Goal: Transaction & Acquisition: Purchase product/service

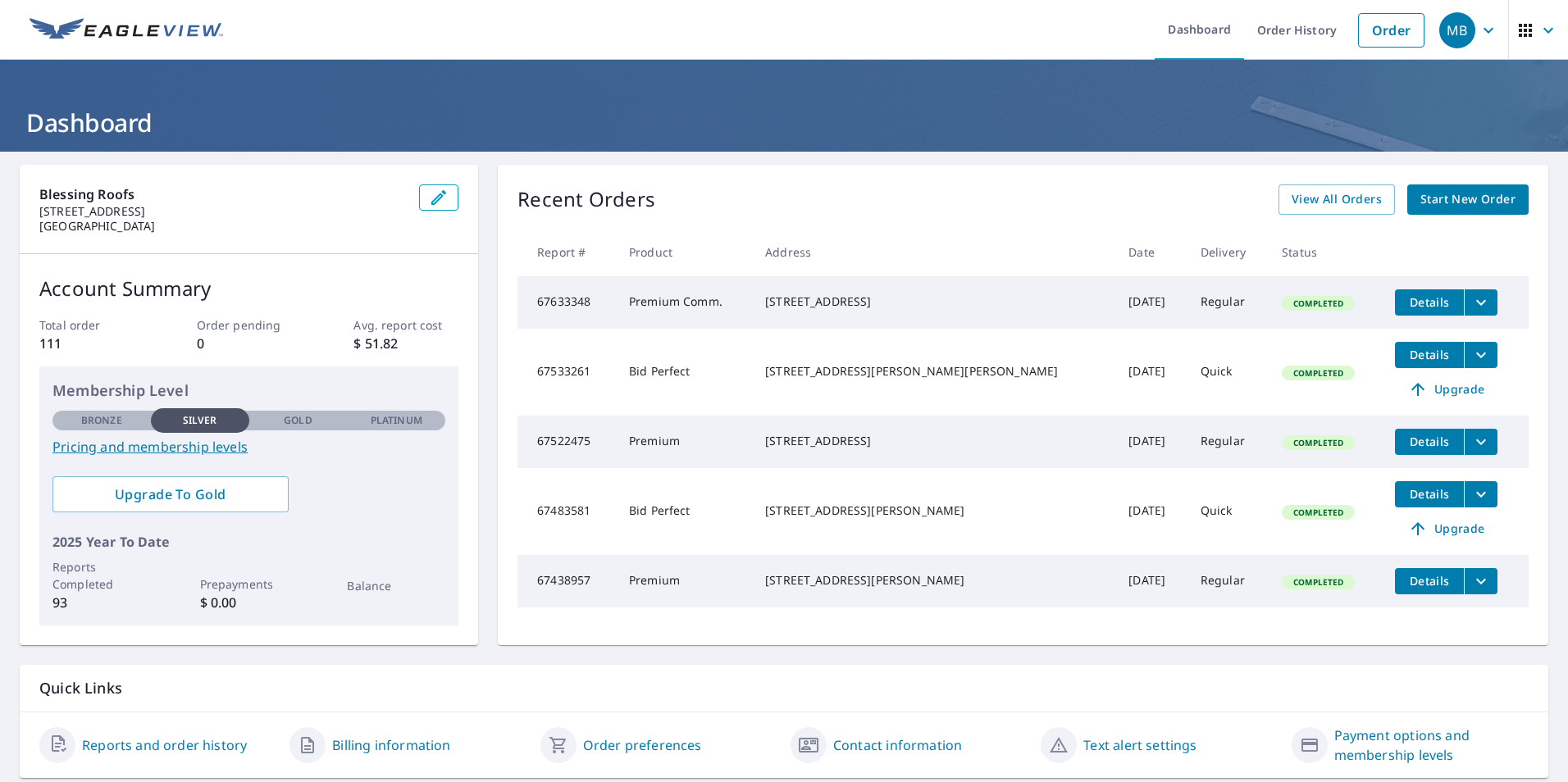
click at [1446, 199] on span "Start New Order" at bounding box center [1468, 200] width 95 height 20
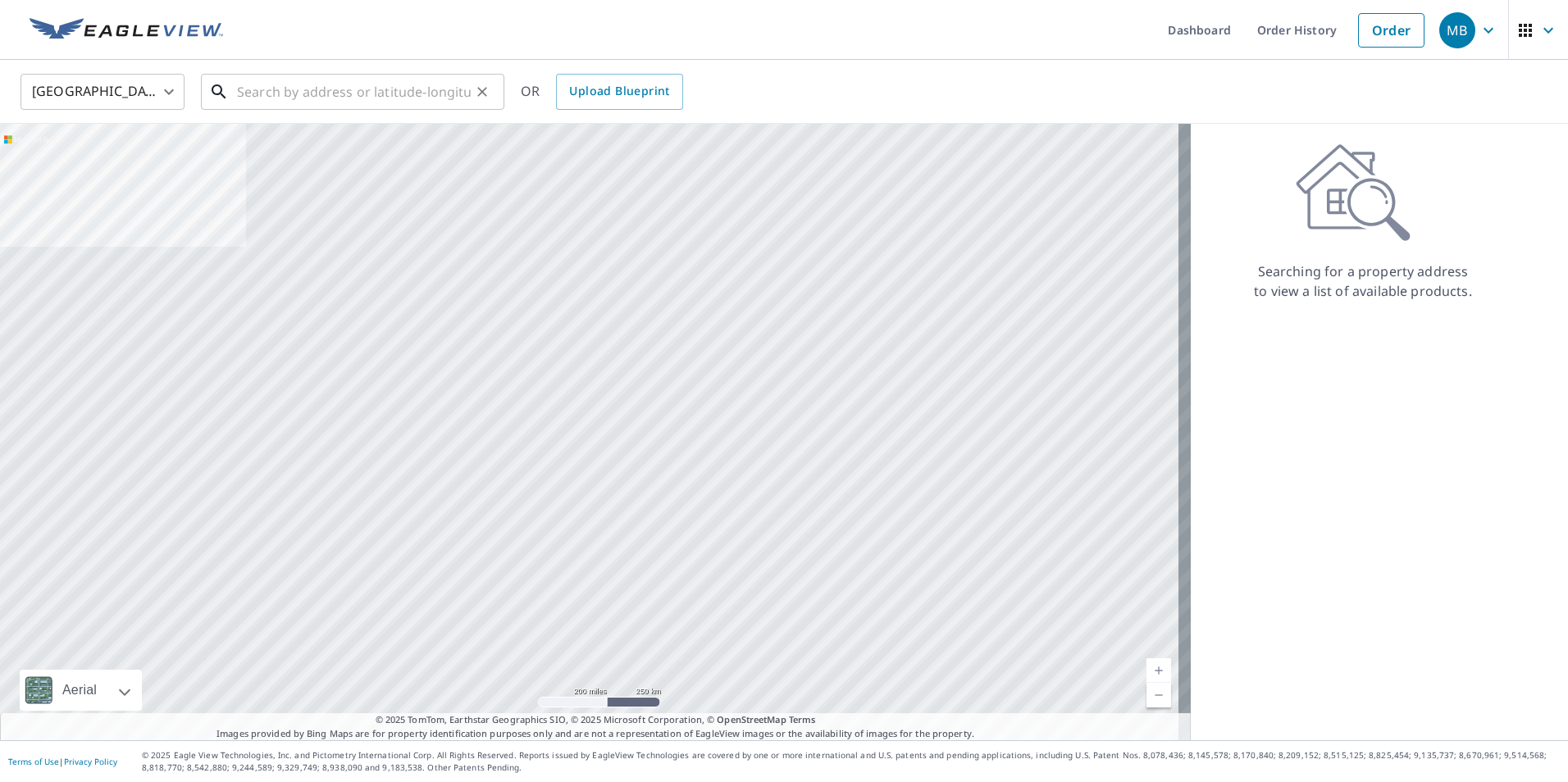
click at [315, 94] on input "text" at bounding box center [353, 92] width 234 height 46
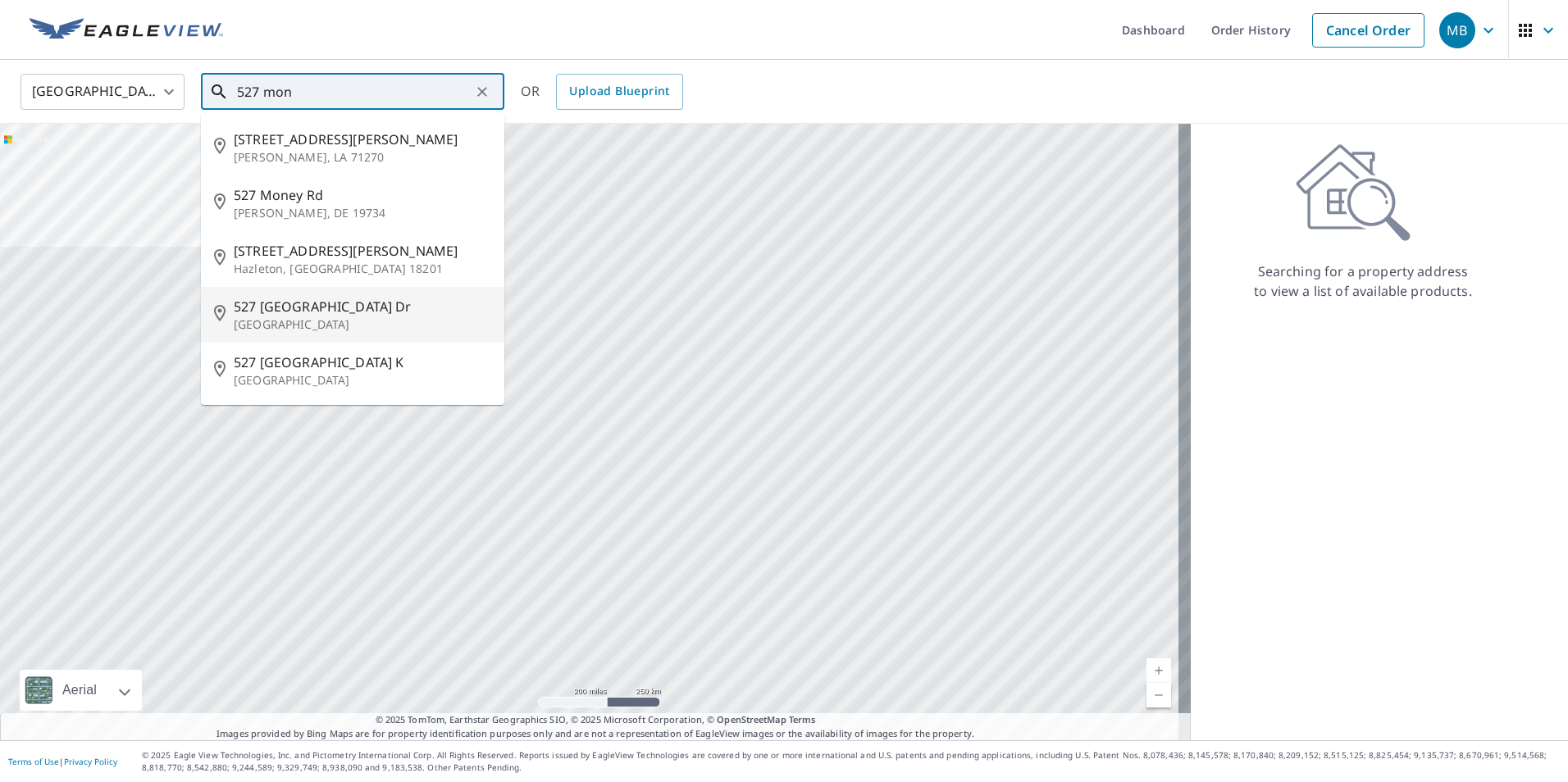
click at [300, 316] on p "[GEOGRAPHIC_DATA]" at bounding box center [362, 324] width 257 height 16
type input "[STREET_ADDRESS][PERSON_NAME]"
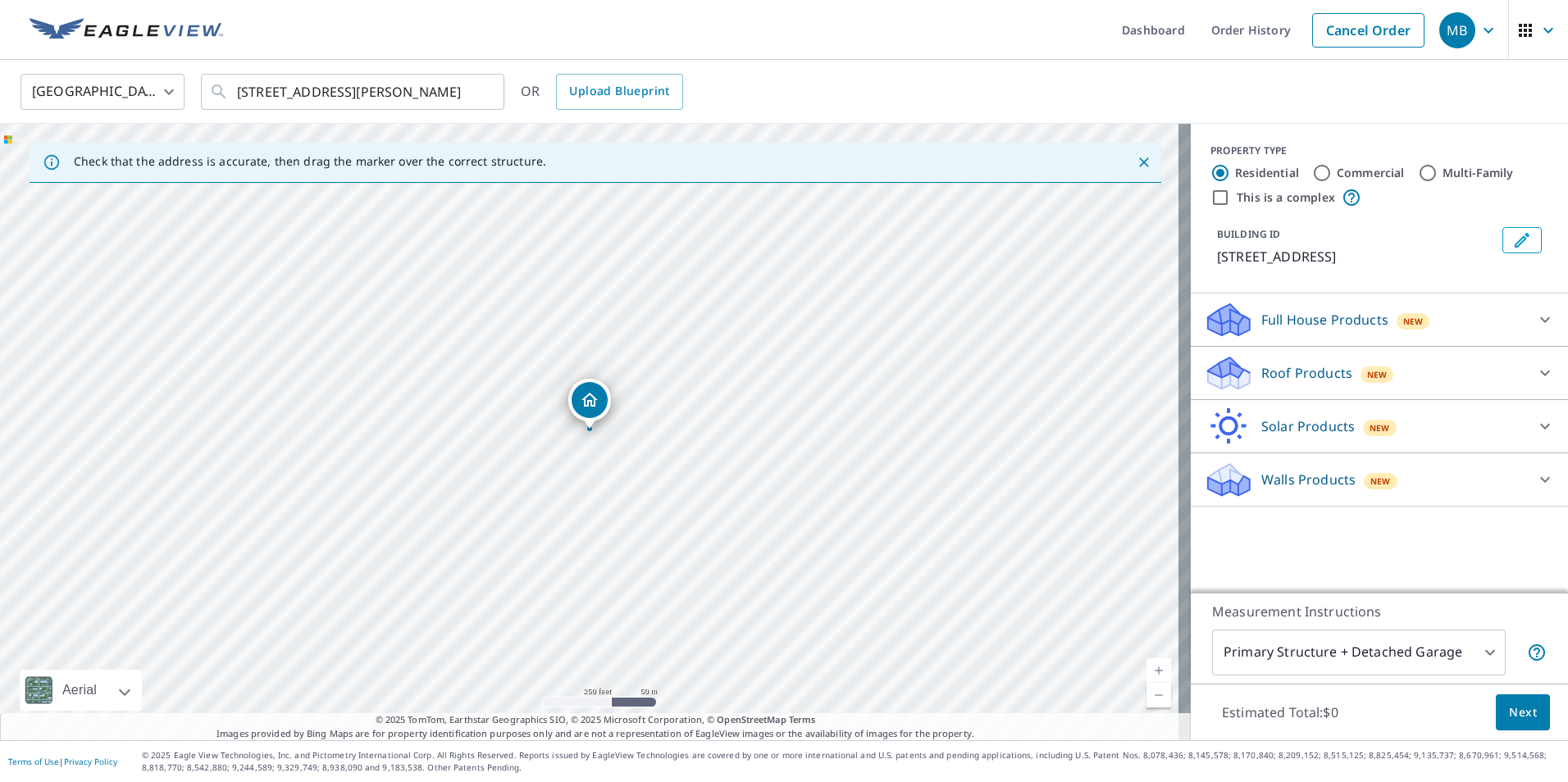
click at [1262, 316] on p "Full House Products" at bounding box center [1324, 319] width 127 height 19
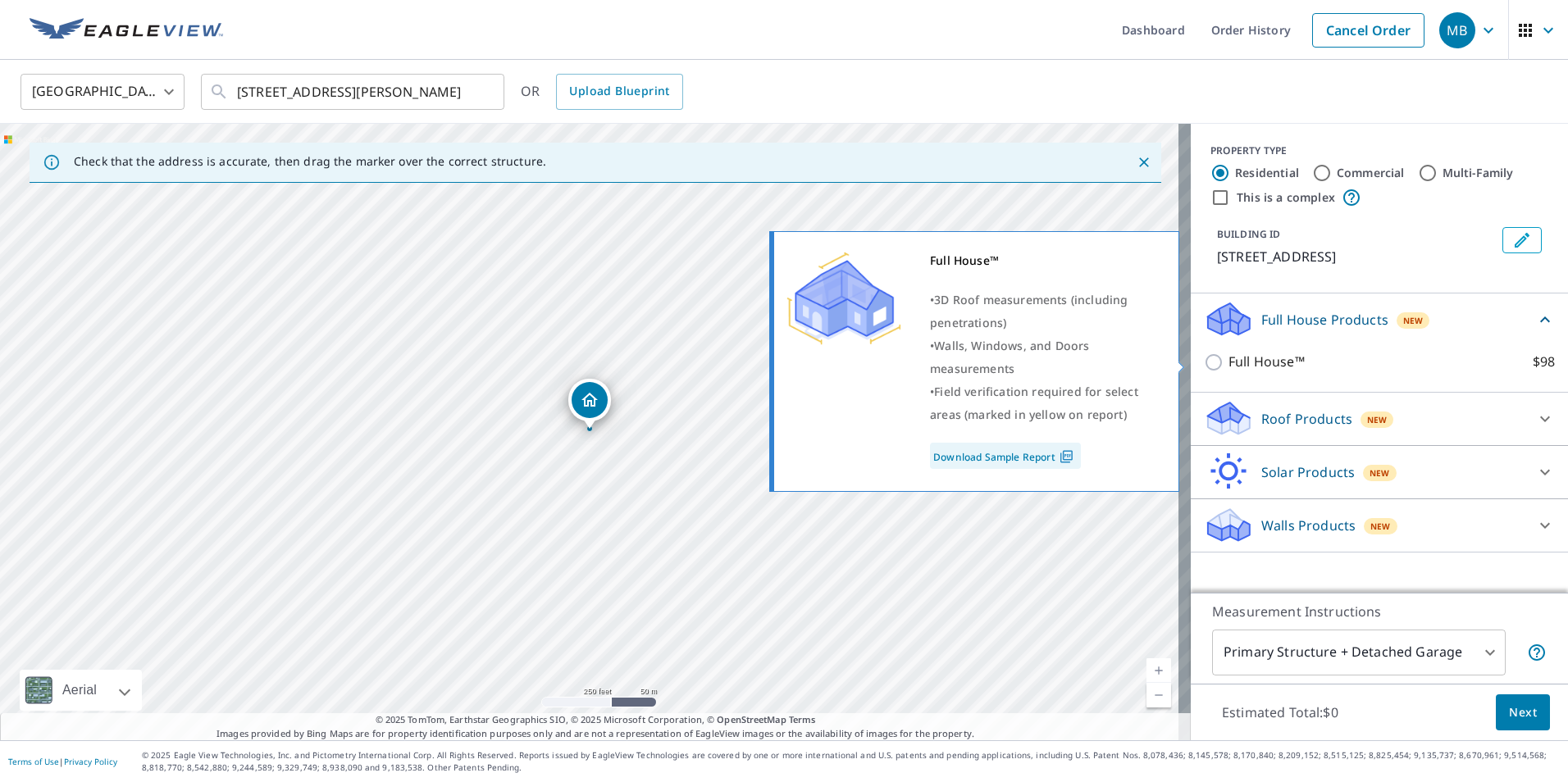
click at [1204, 361] on input "Full House™ $98" at bounding box center [1215, 362] width 24 height 19
checkbox input "true"
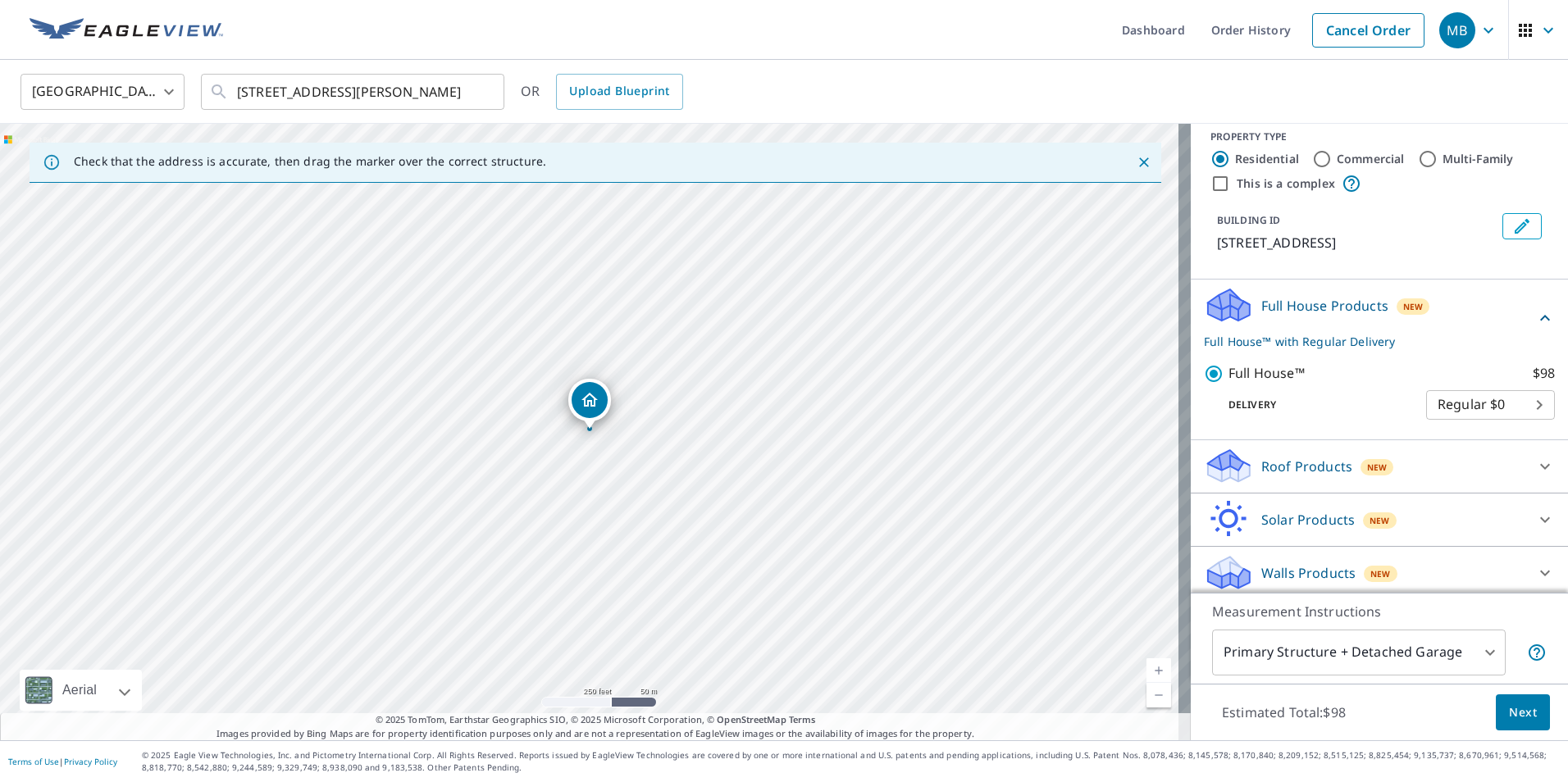
scroll to position [21, 0]
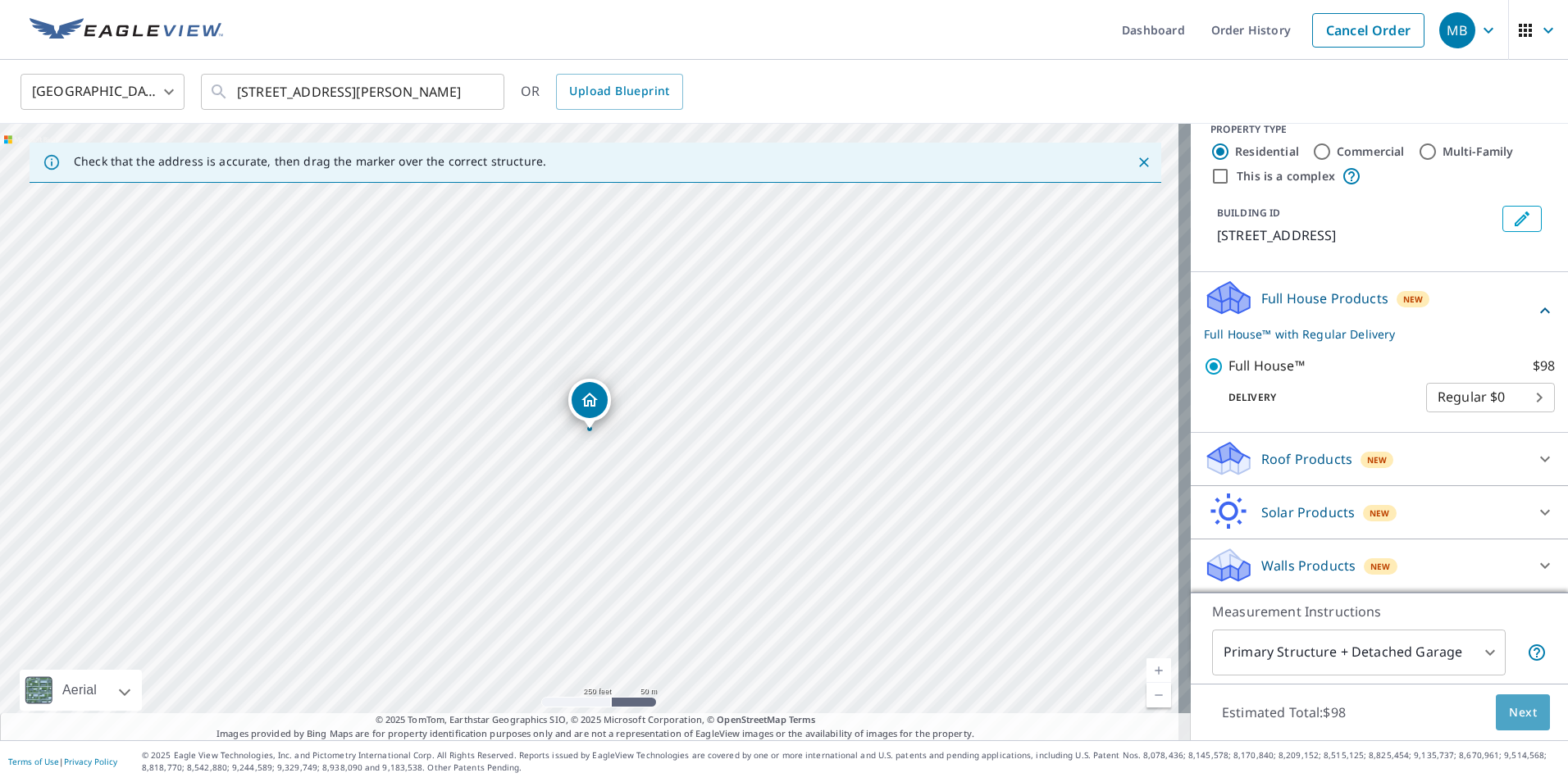
click at [1511, 712] on span "Next" at bounding box center [1522, 713] width 28 height 20
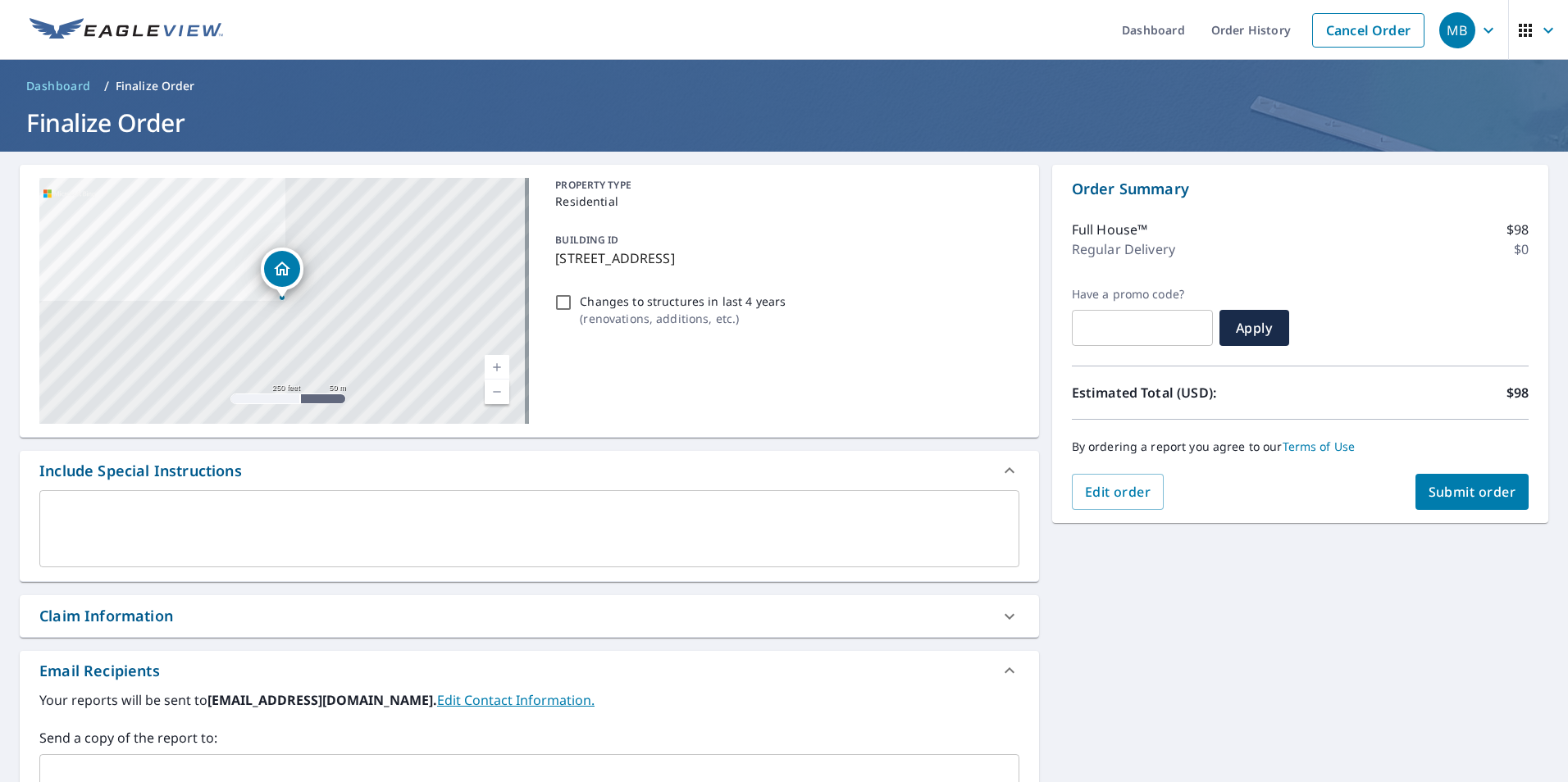
click at [1460, 486] on span "Submit order" at bounding box center [1472, 492] width 88 height 18
